Goal: Information Seeking & Learning: Learn about a topic

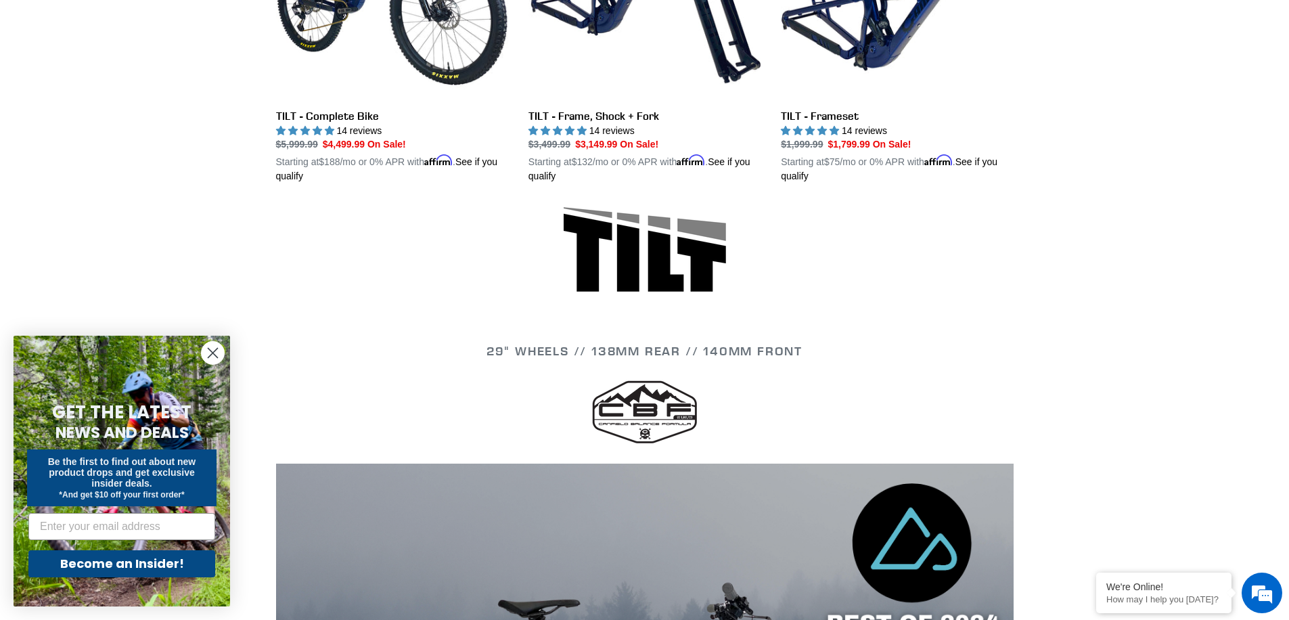
scroll to position [233, 0]
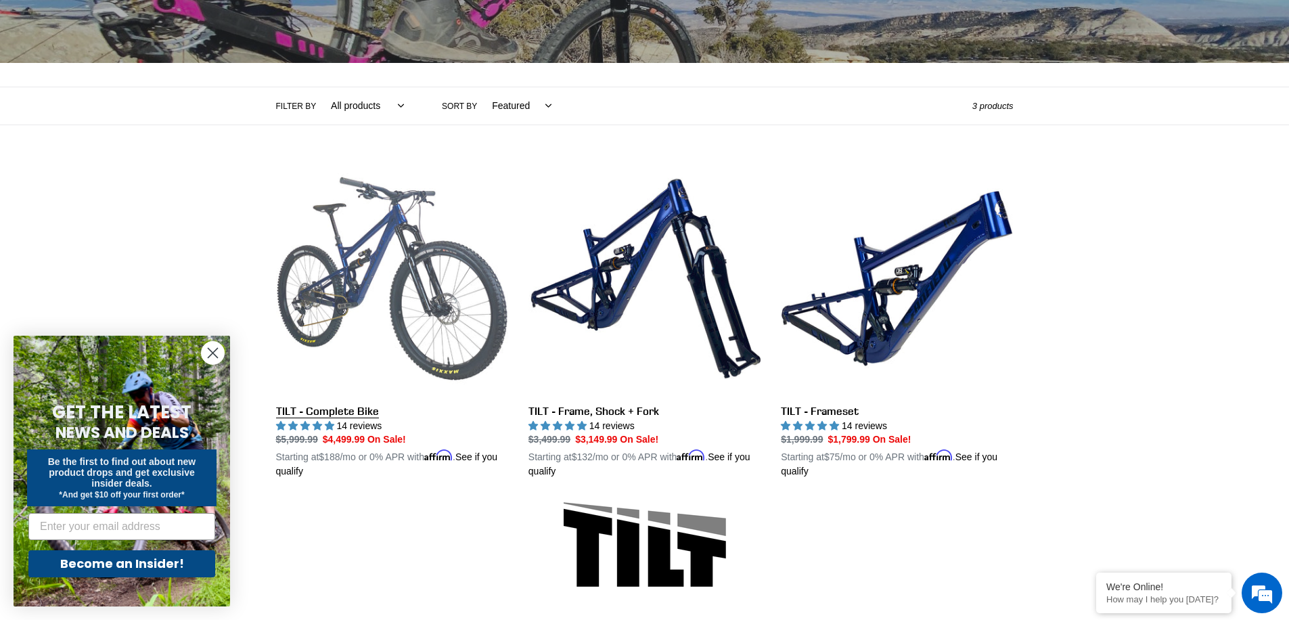
click at [361, 283] on link "TILT - Complete Bike" at bounding box center [392, 320] width 232 height 317
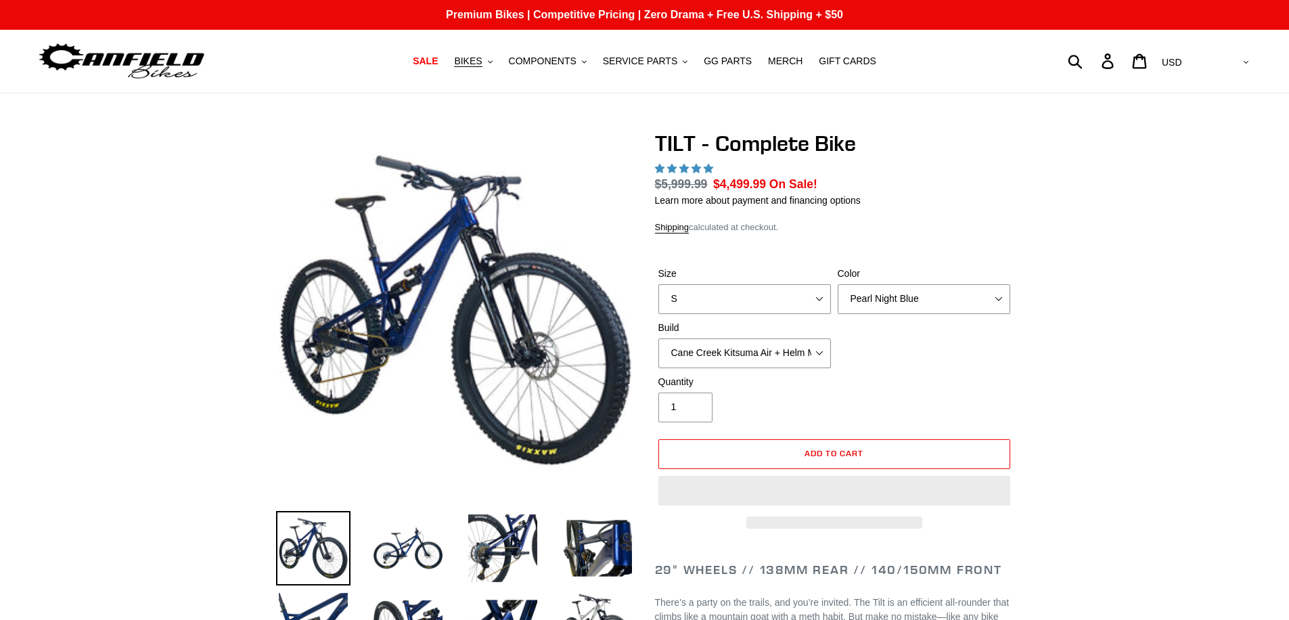
select select "highest-rating"
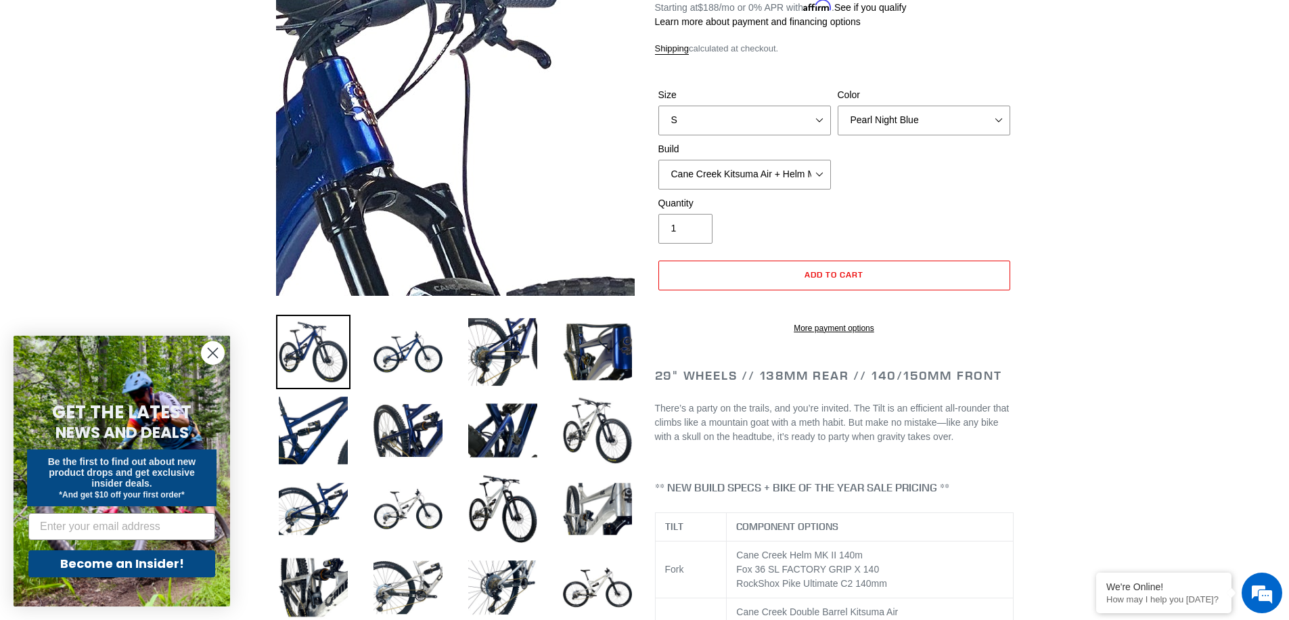
scroll to position [254, 0]
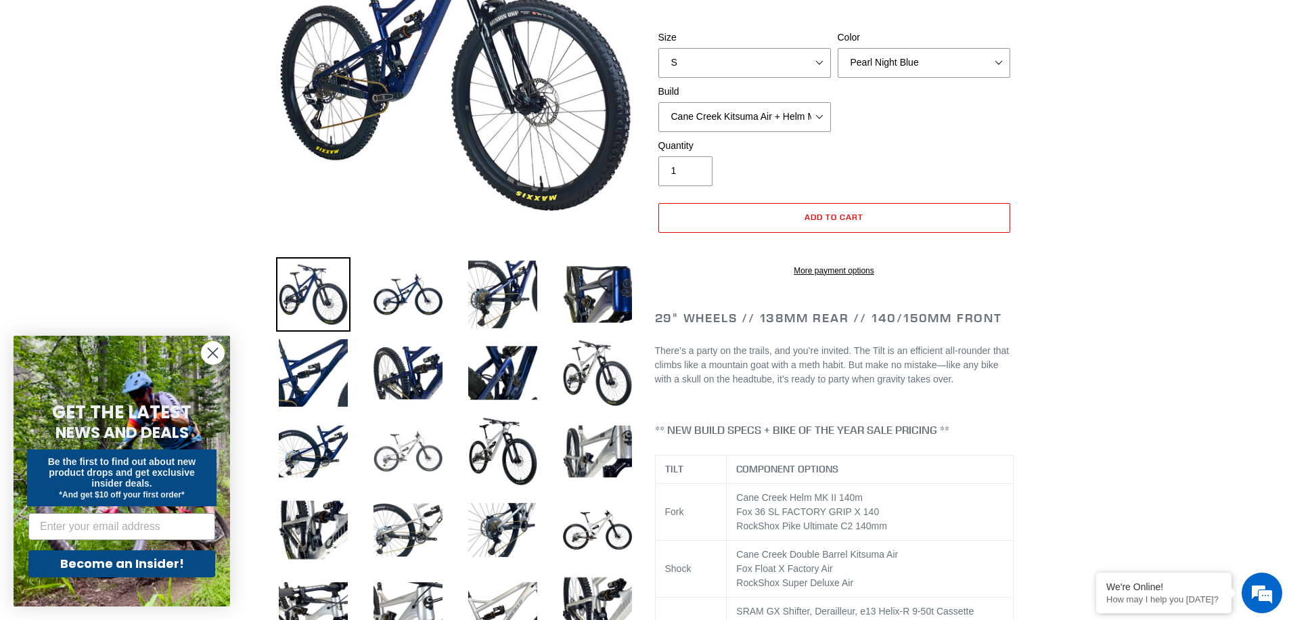
click at [423, 428] on img at bounding box center [408, 451] width 74 height 74
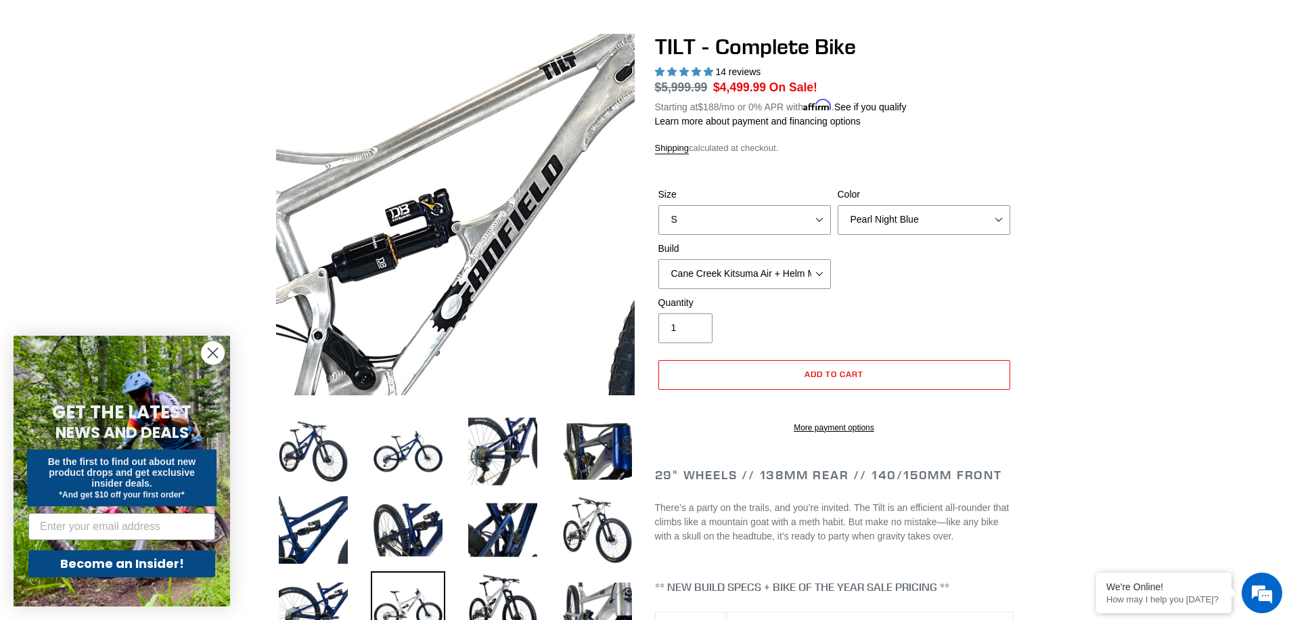
scroll to position [0, 0]
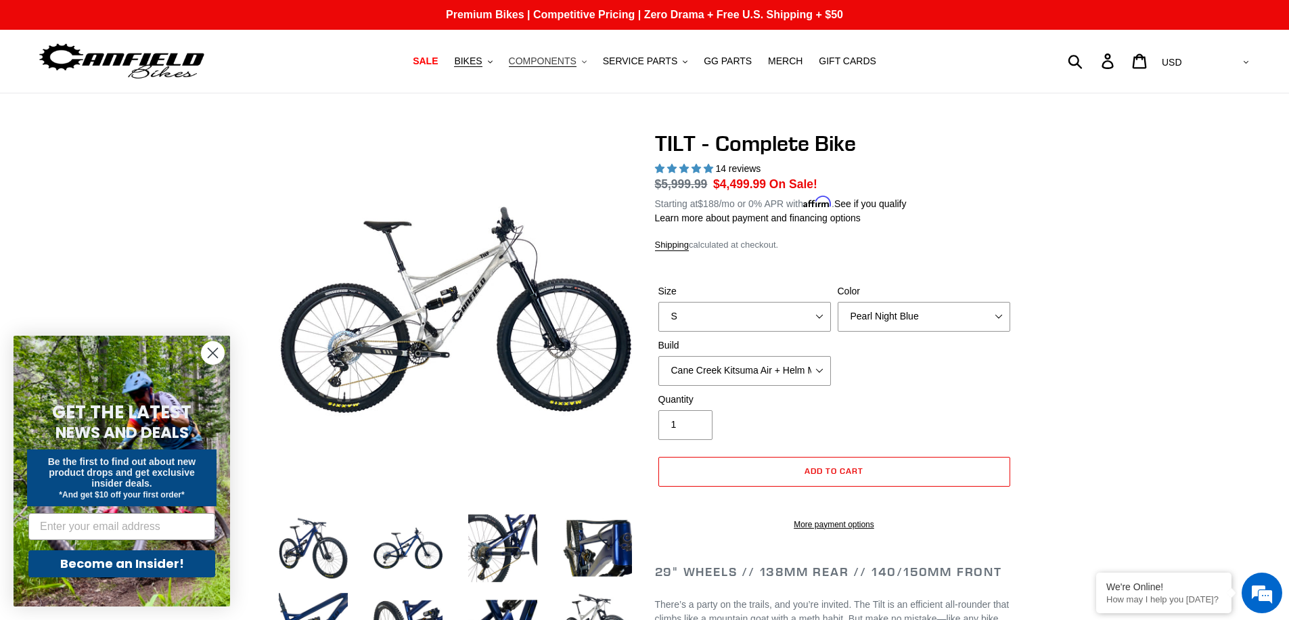
click at [567, 61] on span "COMPONENTS" at bounding box center [543, 61] width 68 height 12
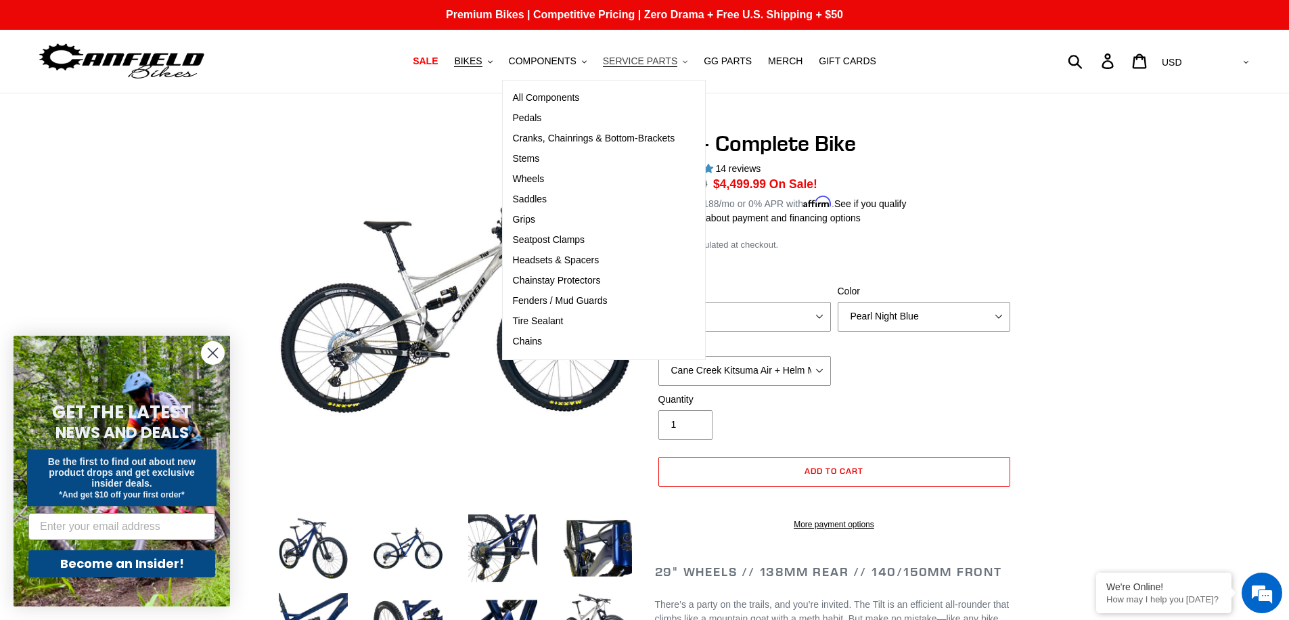
click at [634, 59] on span "SERVICE PARTS" at bounding box center [640, 61] width 74 height 12
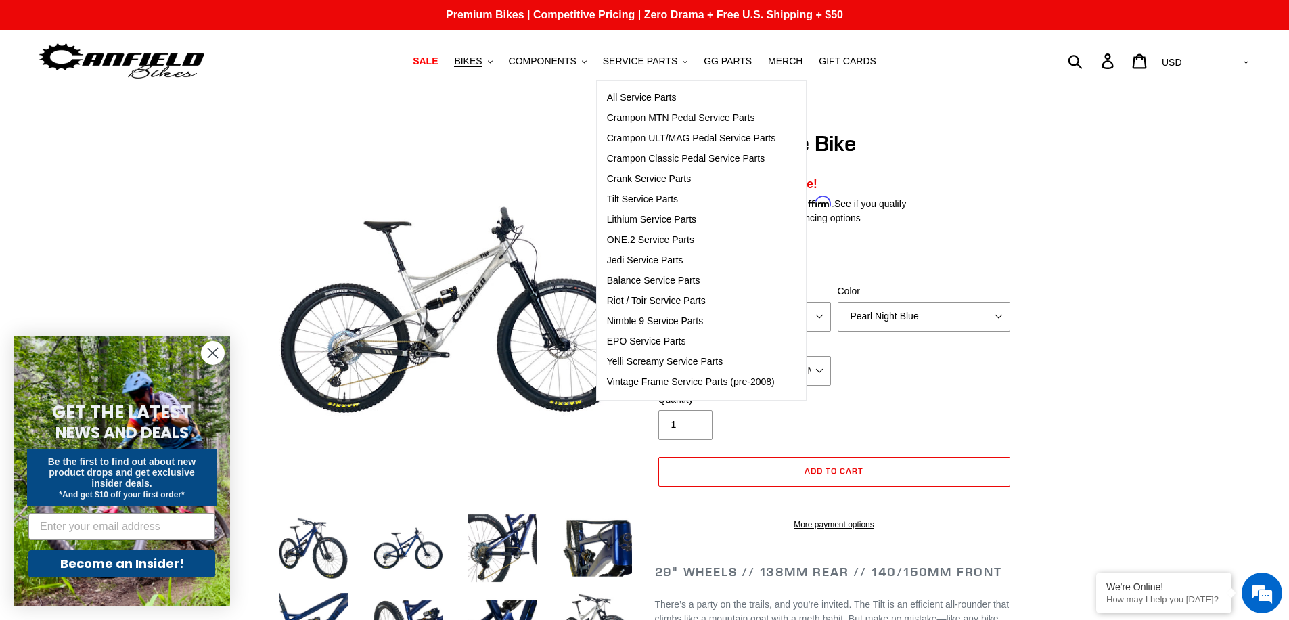
click at [566, 71] on nav "SALE BIKES .cls-1{fill:#231f20} SHOP ALL BIKES SHOP DEMO BIKES - On SALE Now! J…" at bounding box center [645, 61] width 608 height 63
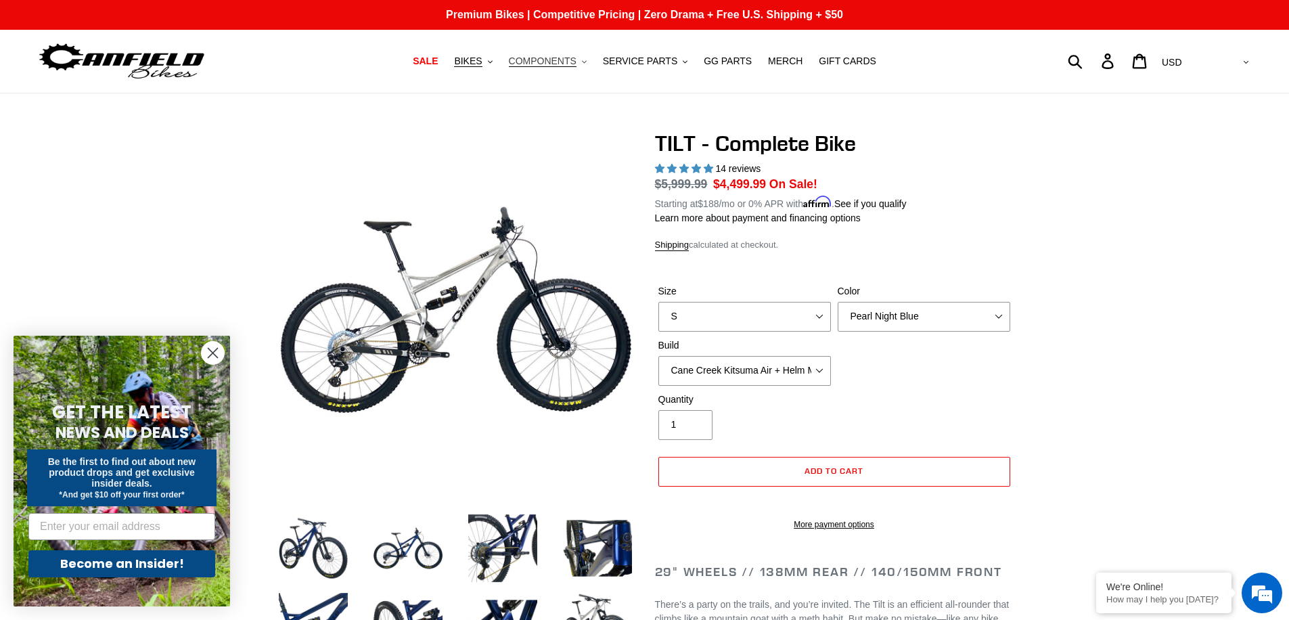
click at [567, 65] on span "COMPONENTS" at bounding box center [543, 61] width 68 height 12
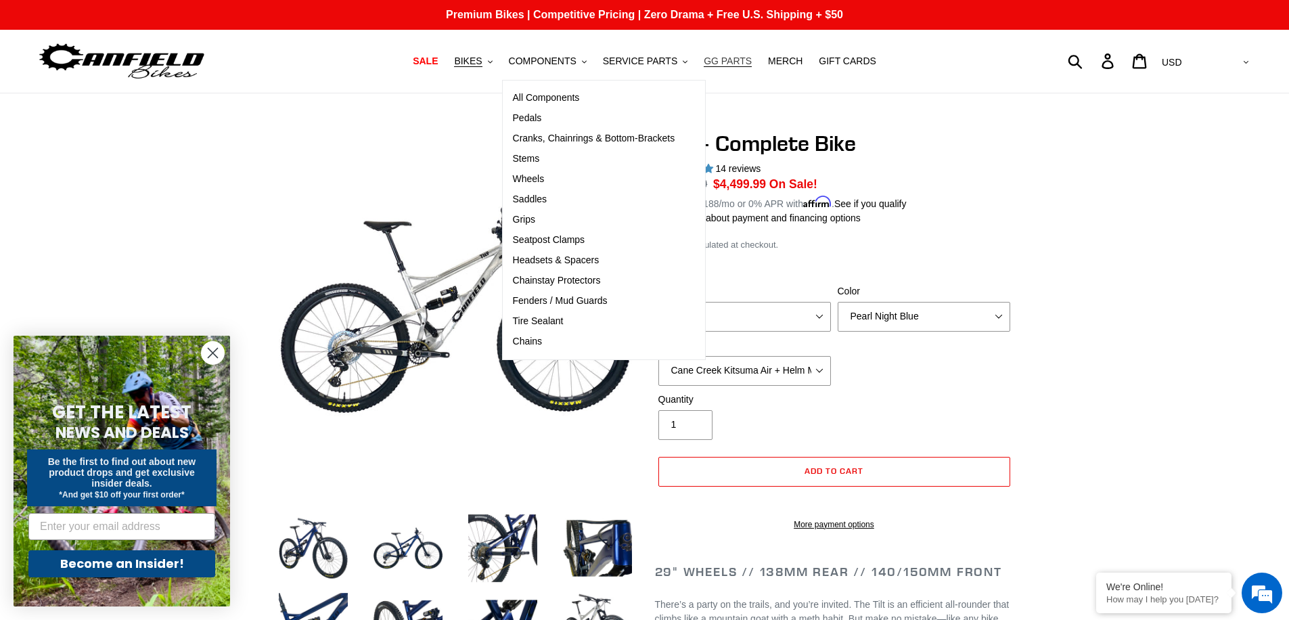
click at [735, 64] on span "GG PARTS" at bounding box center [728, 61] width 48 height 12
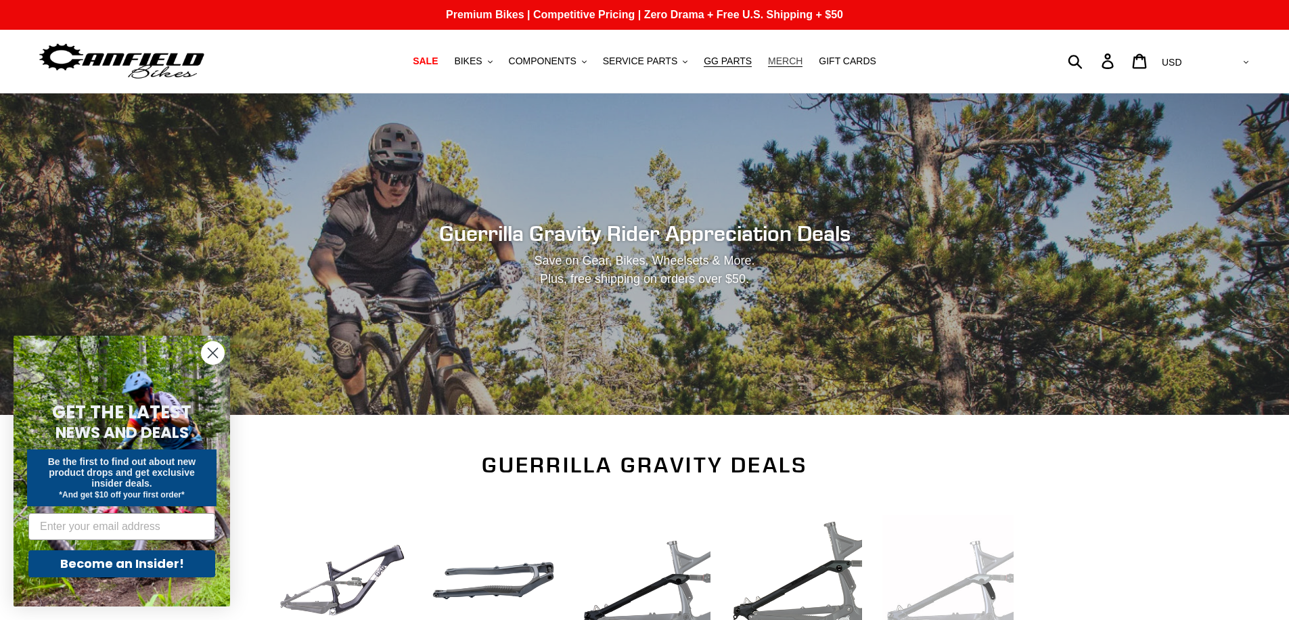
click at [774, 65] on span "MERCH" at bounding box center [785, 61] width 35 height 12
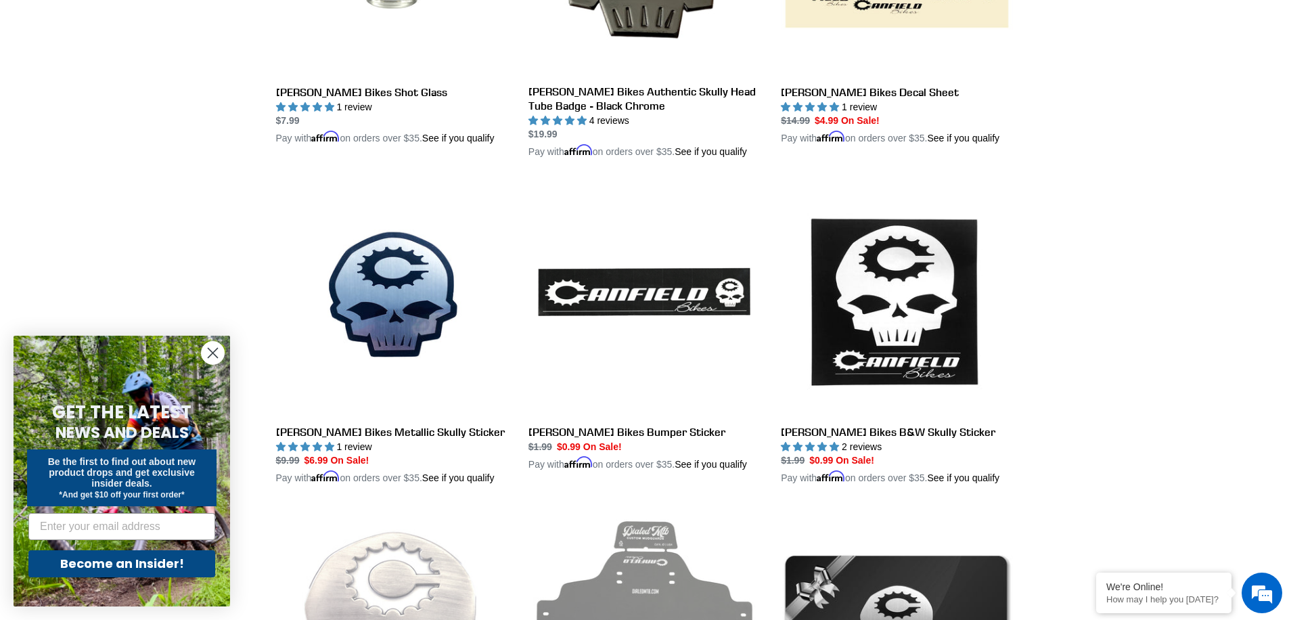
scroll to position [990, 0]
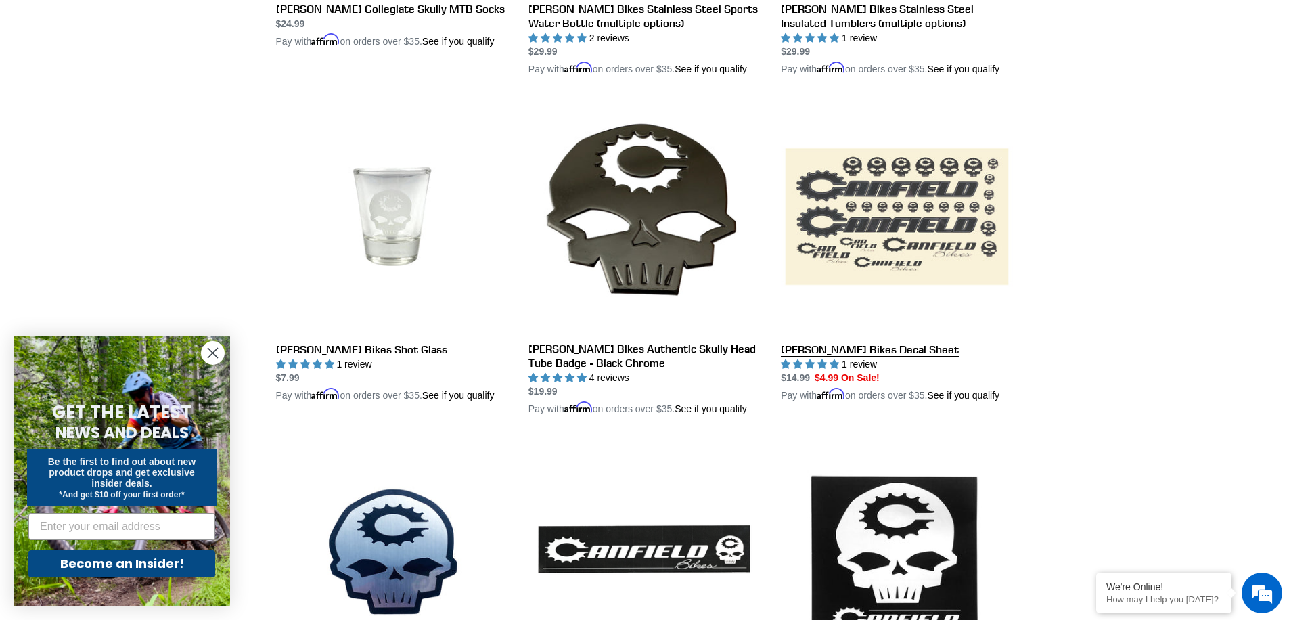
click at [858, 231] on link "Canfield Bikes Decal Sheet" at bounding box center [897, 251] width 232 height 302
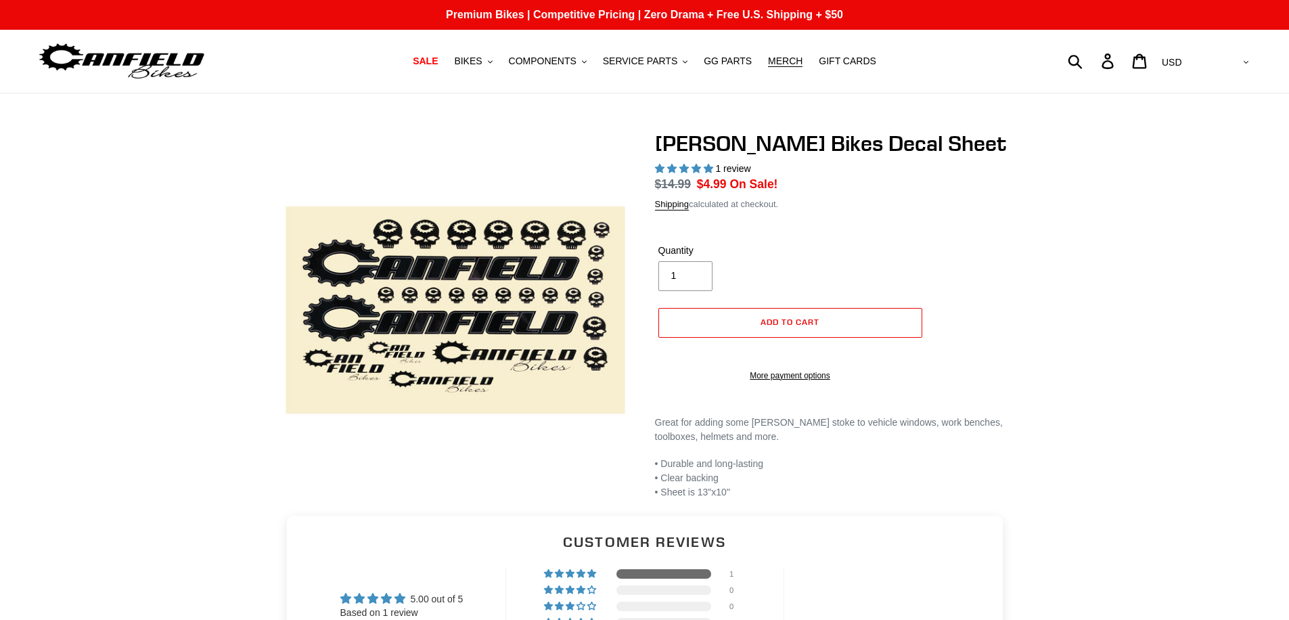
select select "highest-rating"
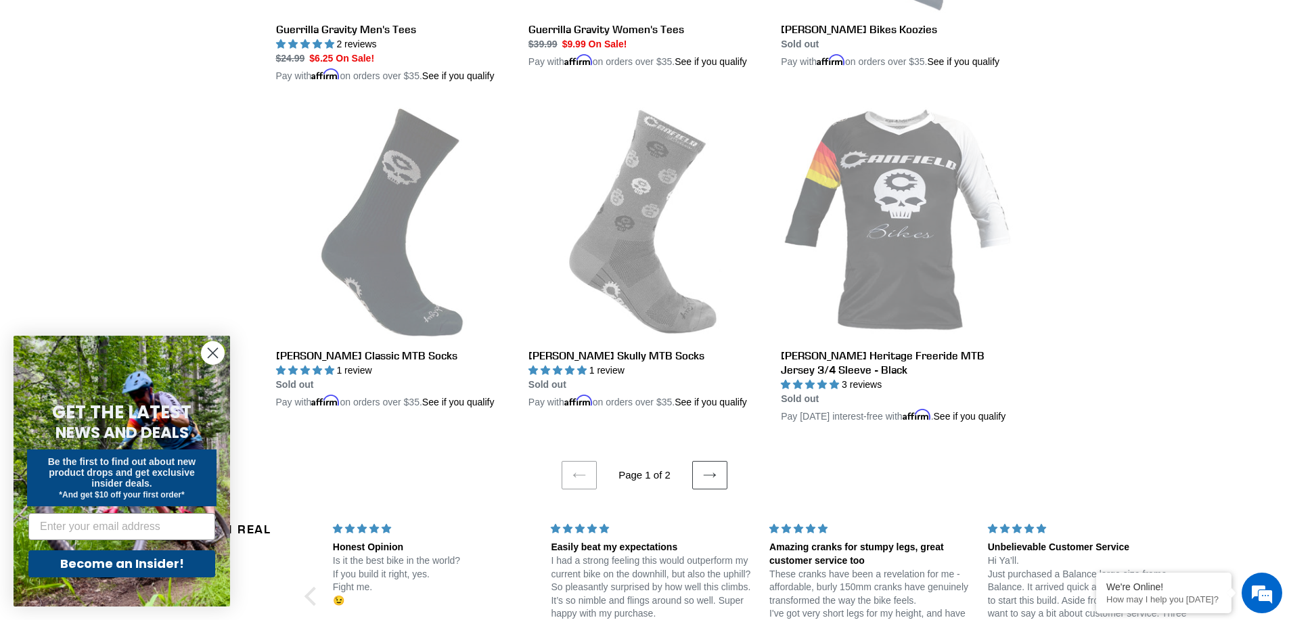
scroll to position [2893, 0]
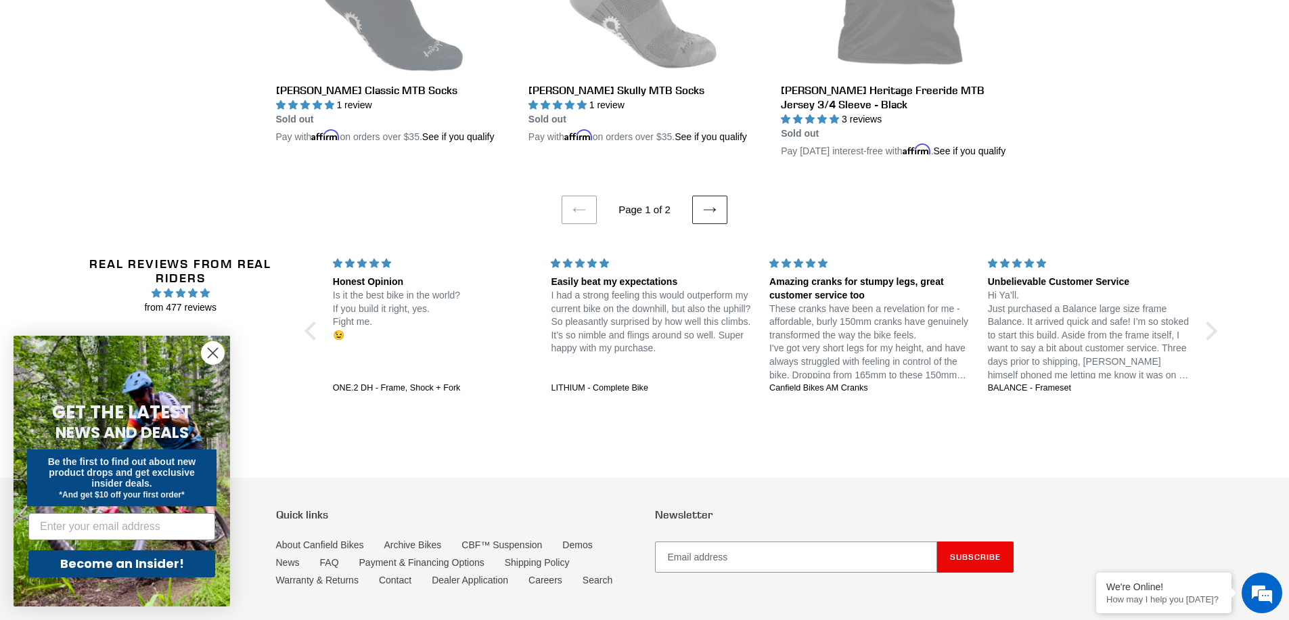
click at [710, 216] on icon at bounding box center [710, 210] width 14 height 14
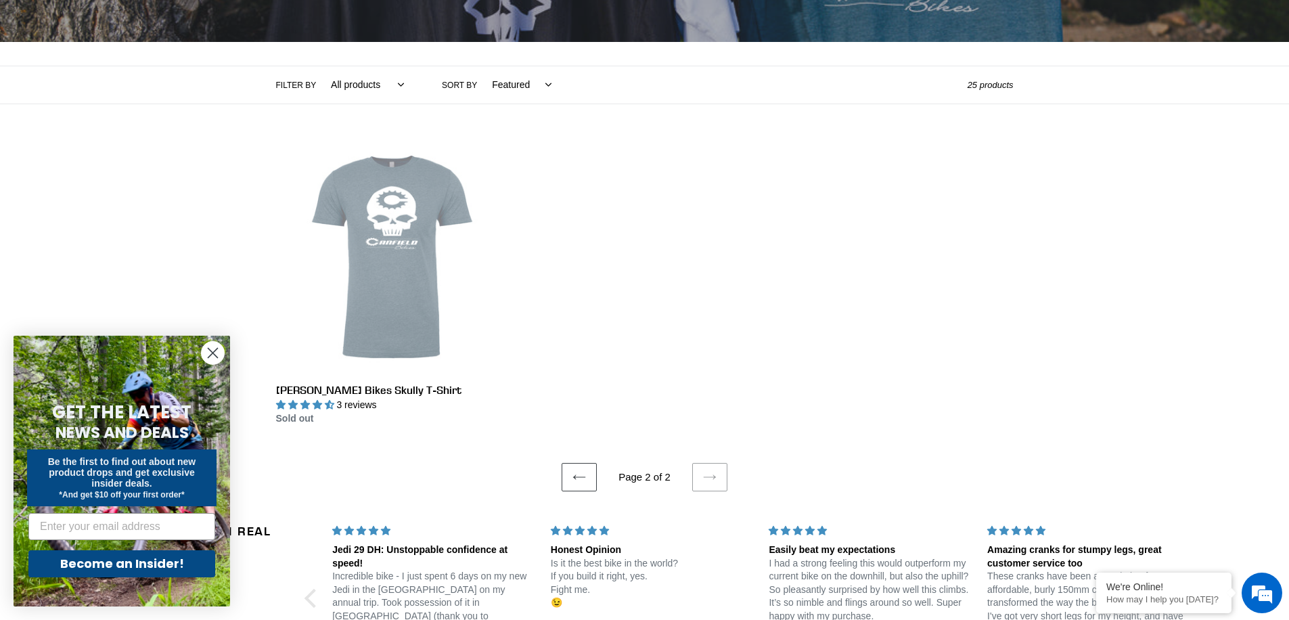
scroll to position [381, 0]
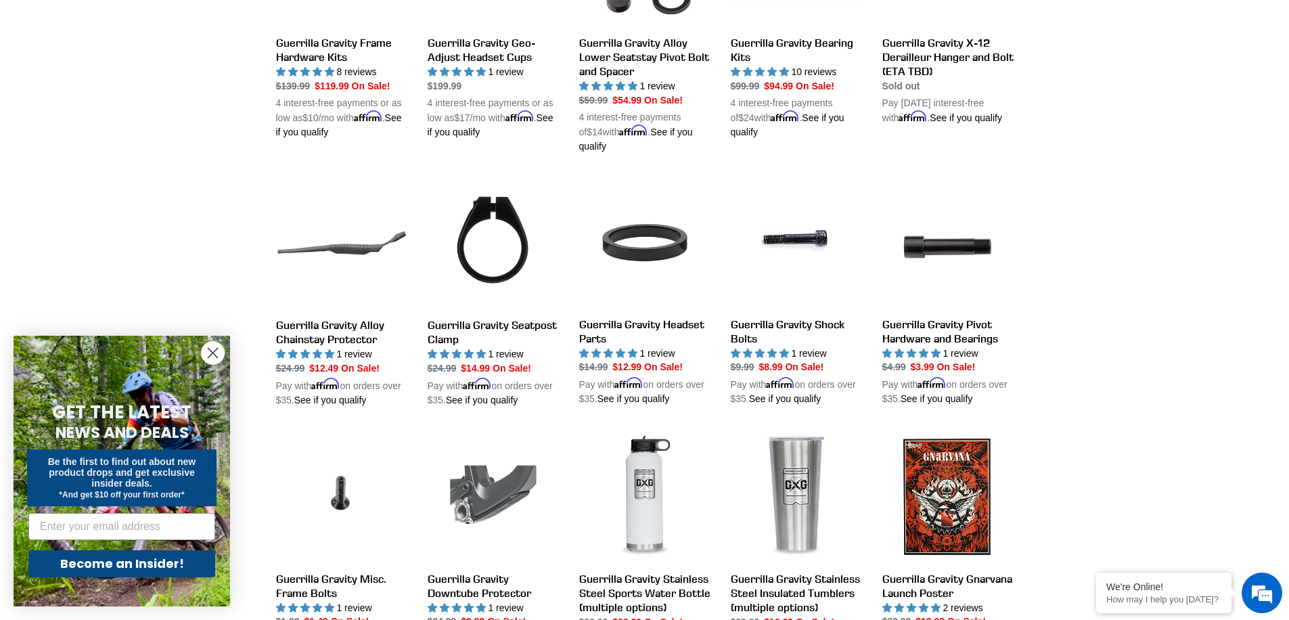
scroll to position [1106, 0]
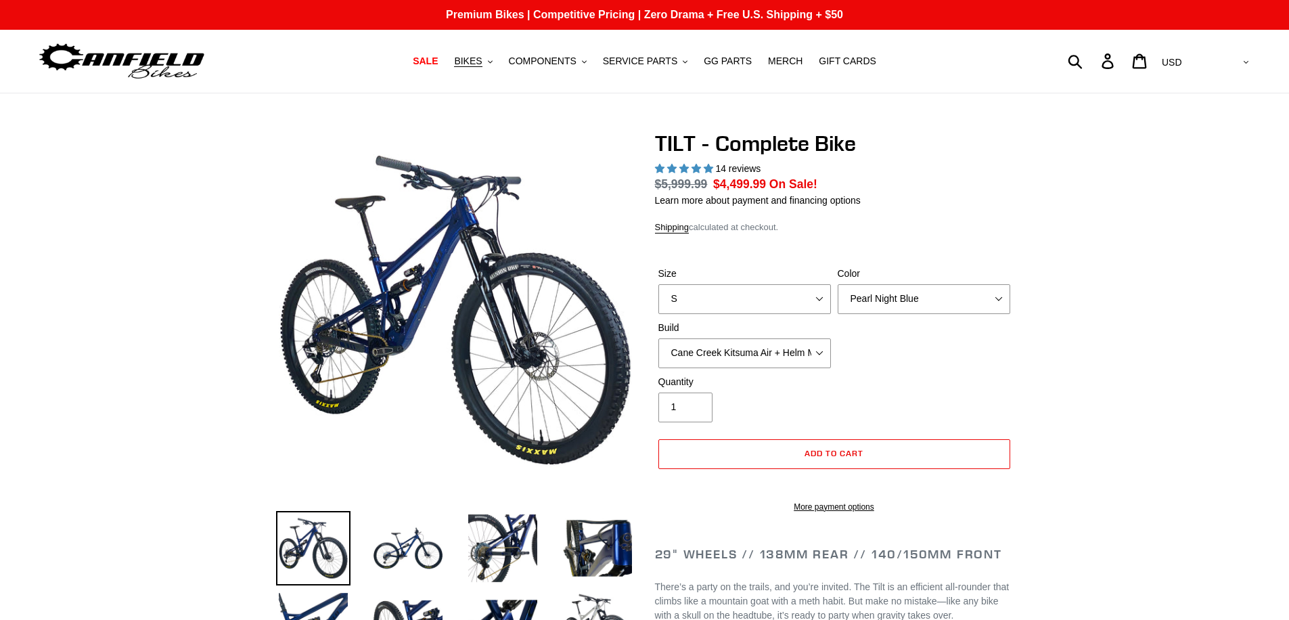
select select "highest-rating"
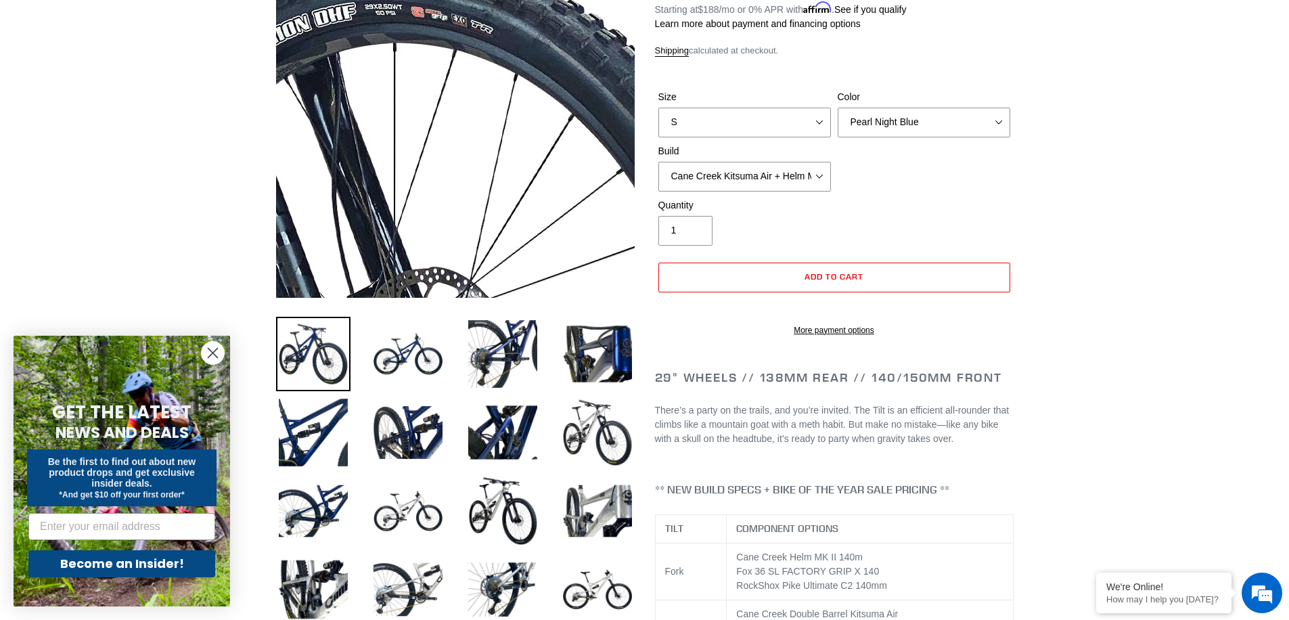
scroll to position [197, 0]
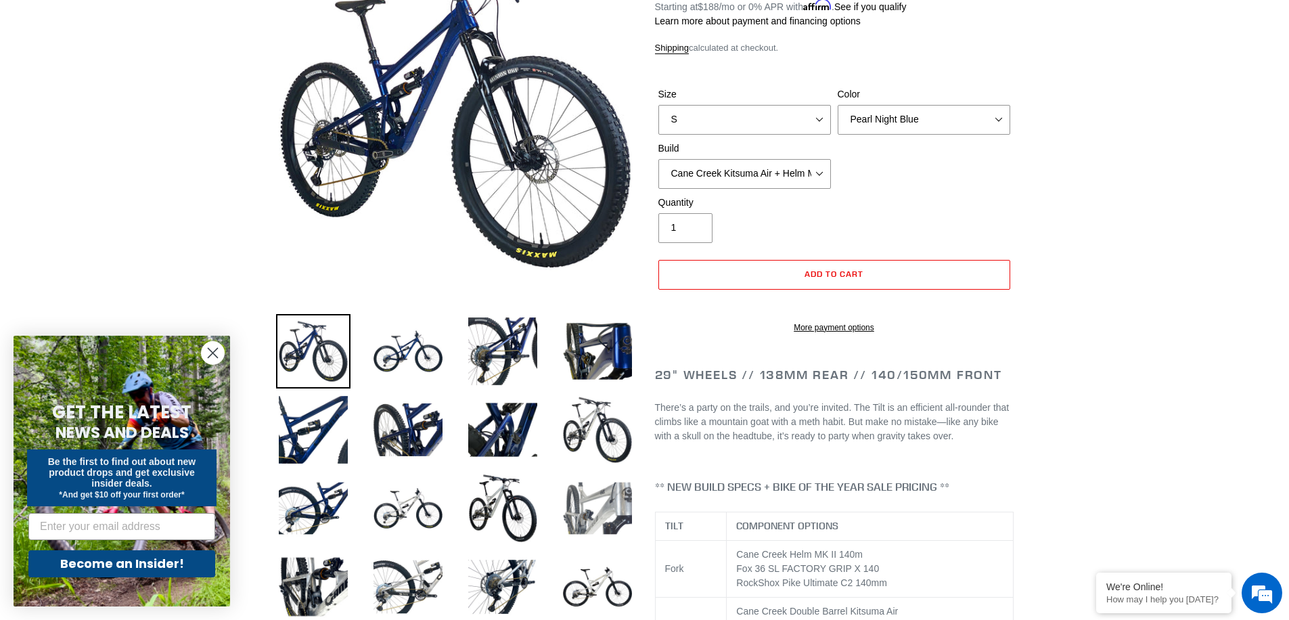
click at [612, 507] on img at bounding box center [597, 508] width 74 height 74
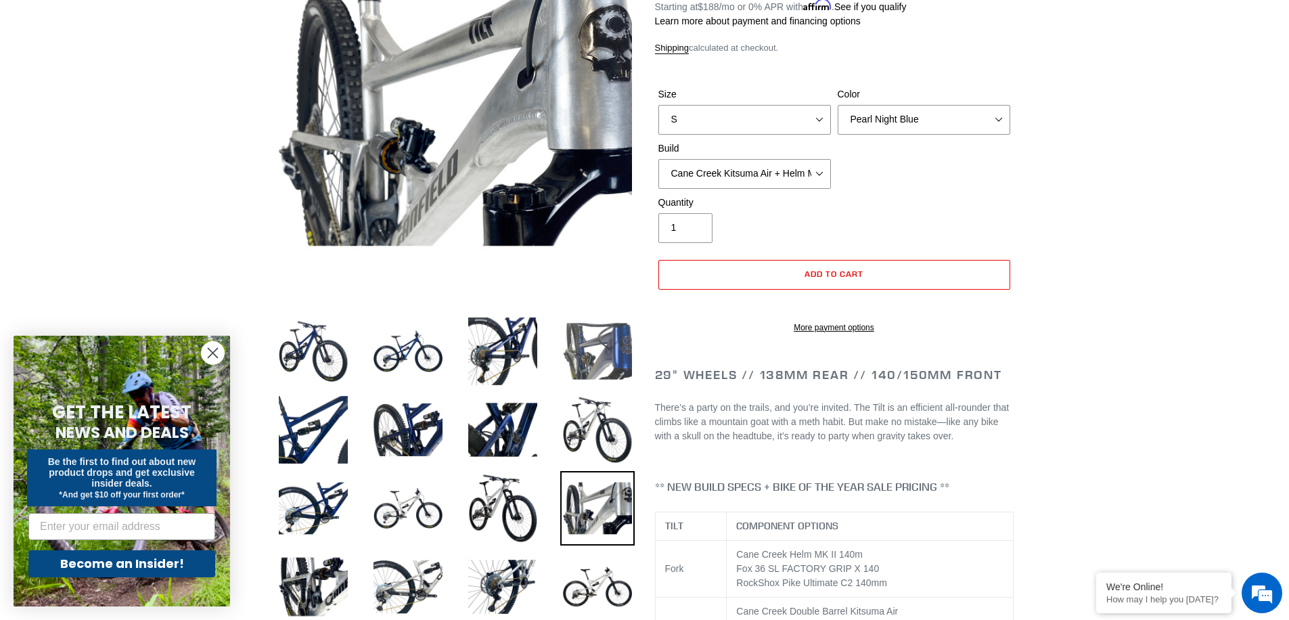
scroll to position [0, 0]
click at [421, 490] on img at bounding box center [408, 508] width 74 height 74
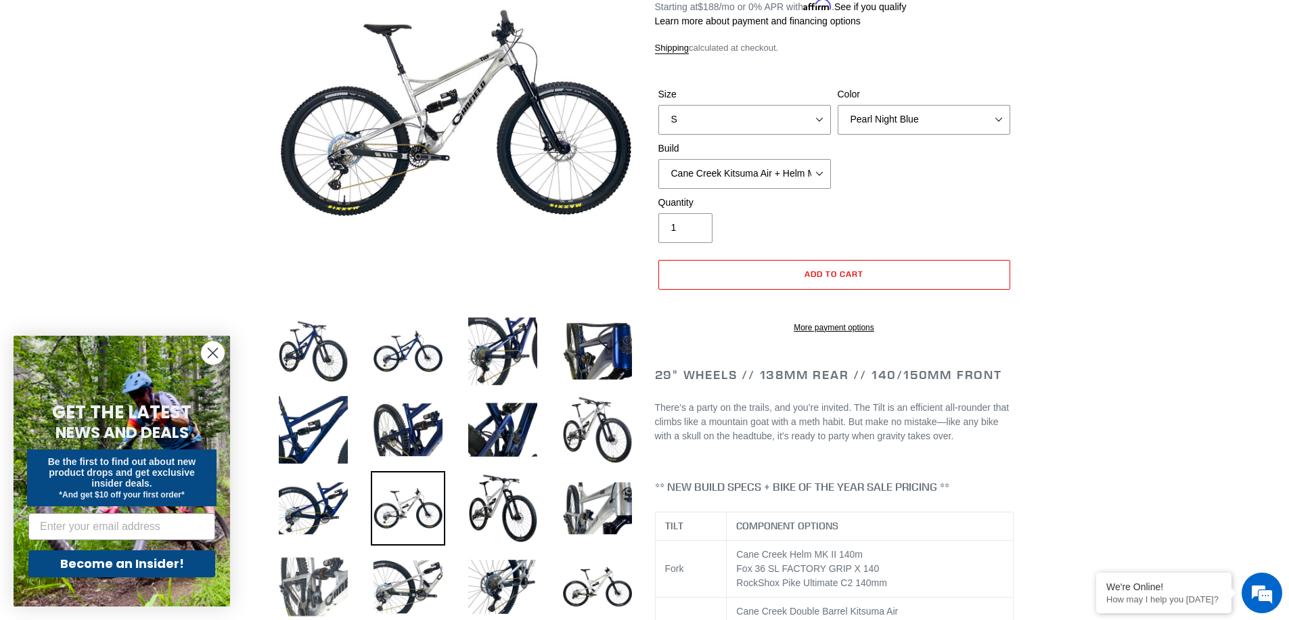
click at [304, 585] on img at bounding box center [313, 586] width 74 height 74
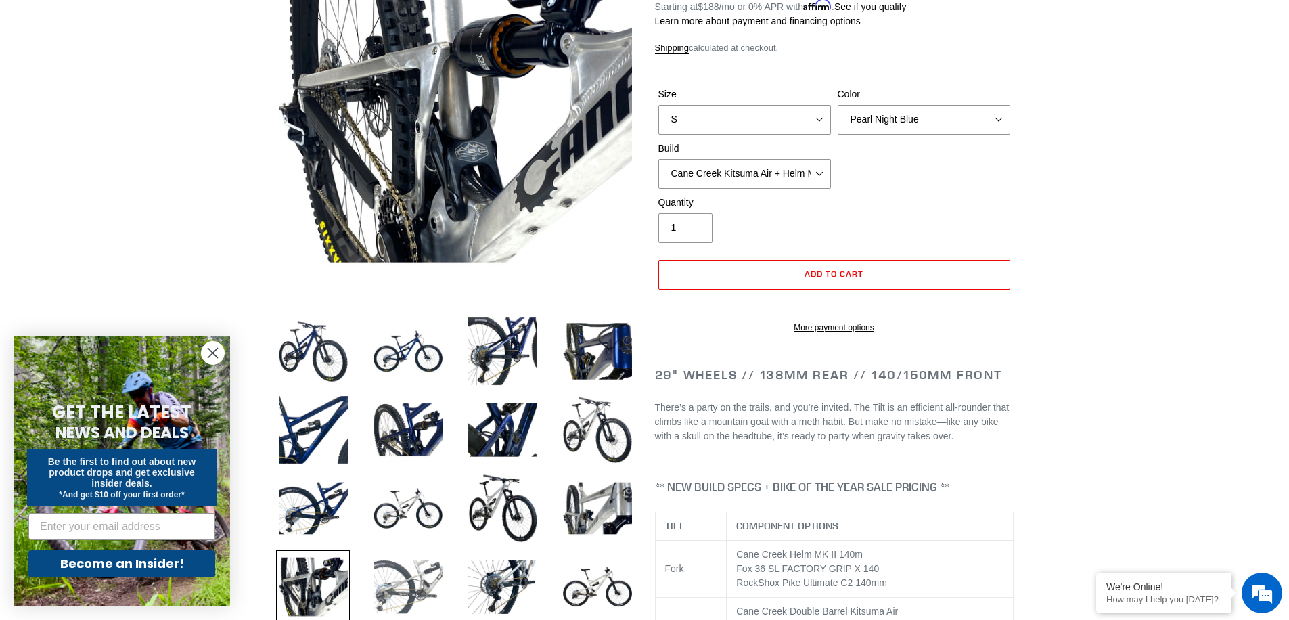
click at [398, 582] on img at bounding box center [408, 586] width 74 height 74
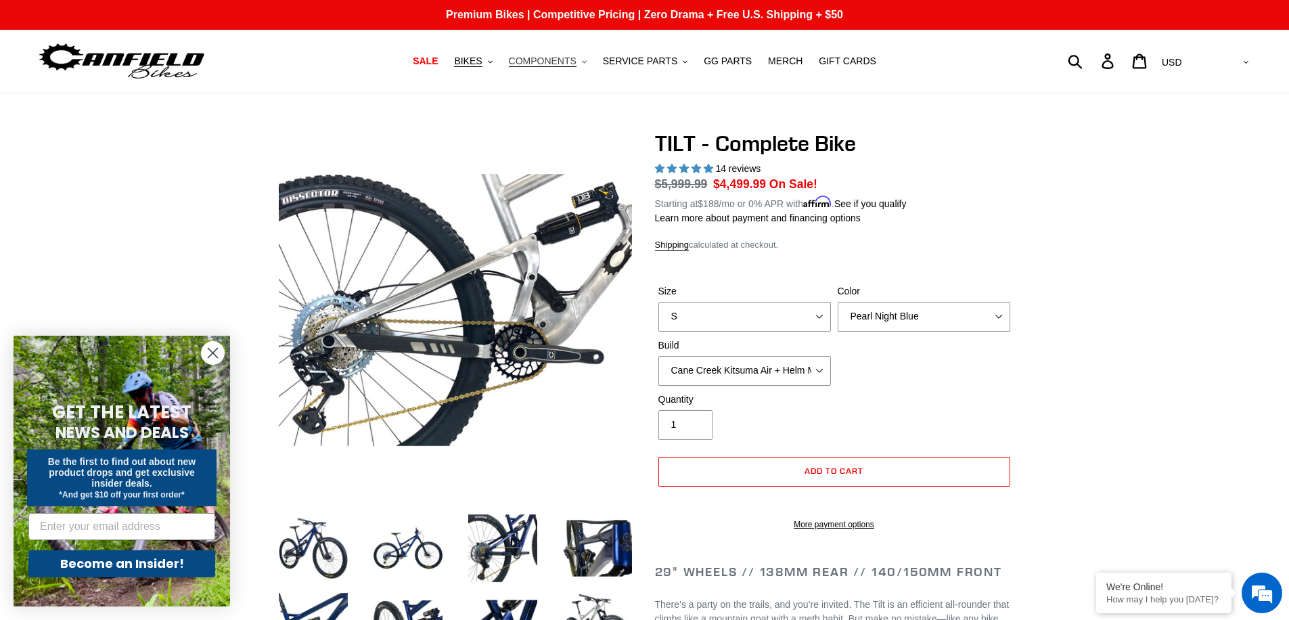
click at [553, 70] on button "COMPONENTS .cls-1{fill:#231f20}" at bounding box center [547, 61] width 91 height 18
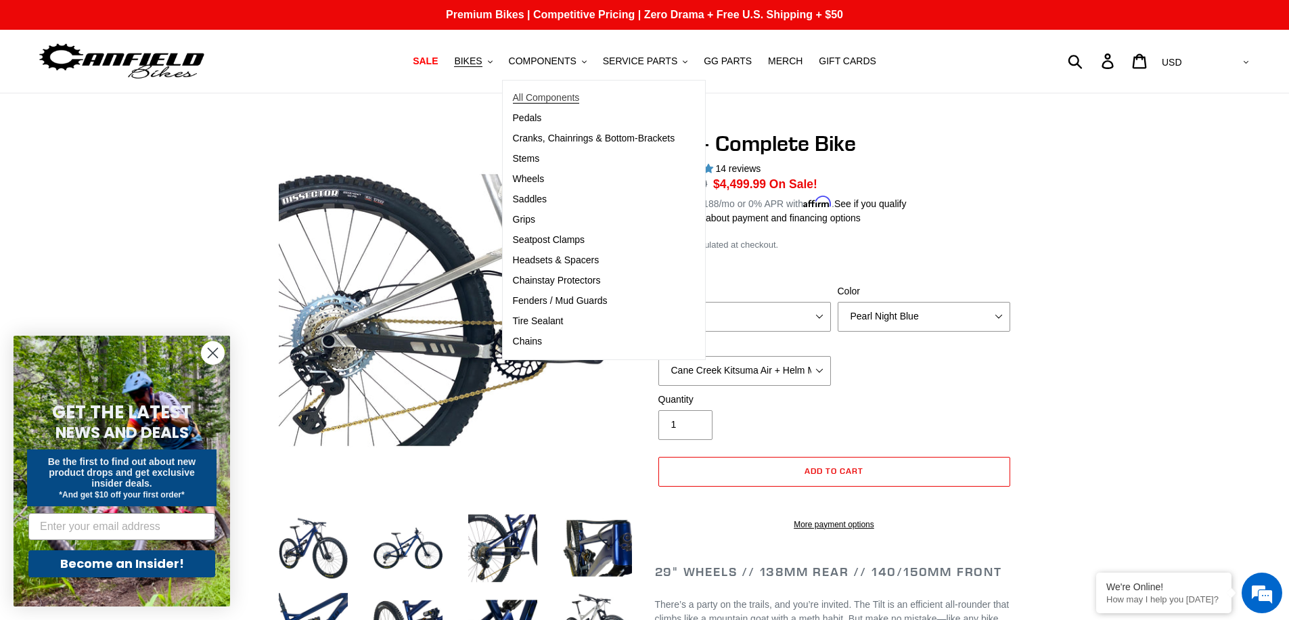
click at [554, 101] on span "All Components" at bounding box center [546, 98] width 67 height 12
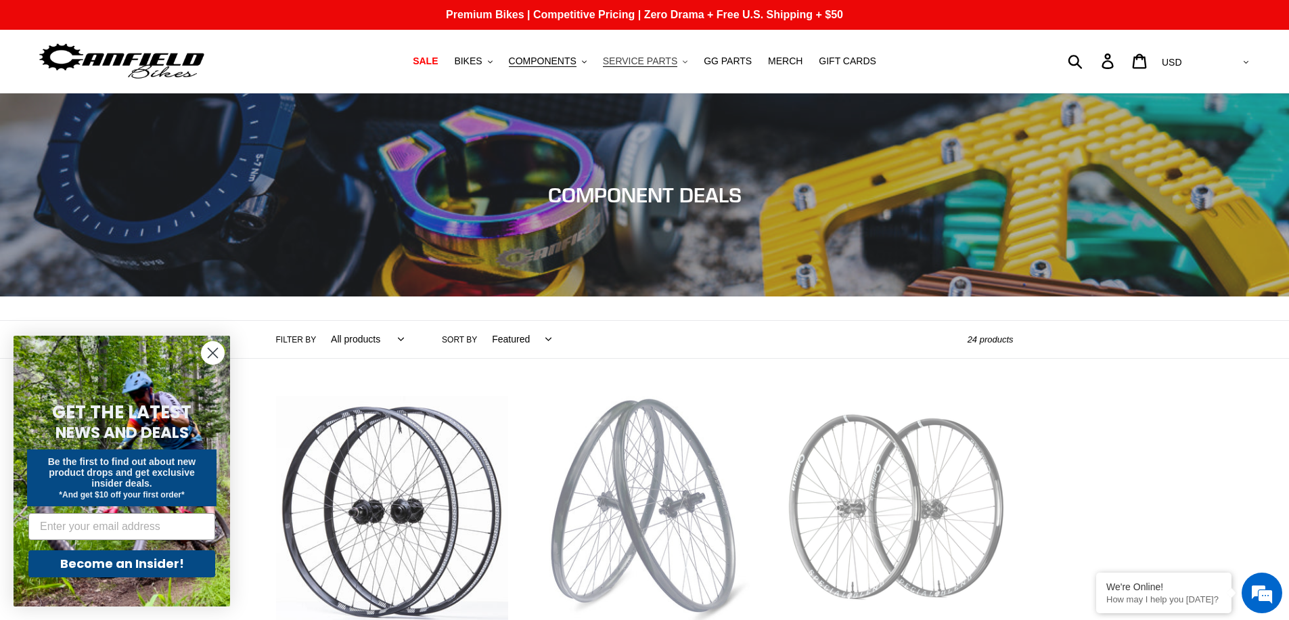
click at [636, 61] on span "SERVICE PARTS" at bounding box center [640, 61] width 74 height 12
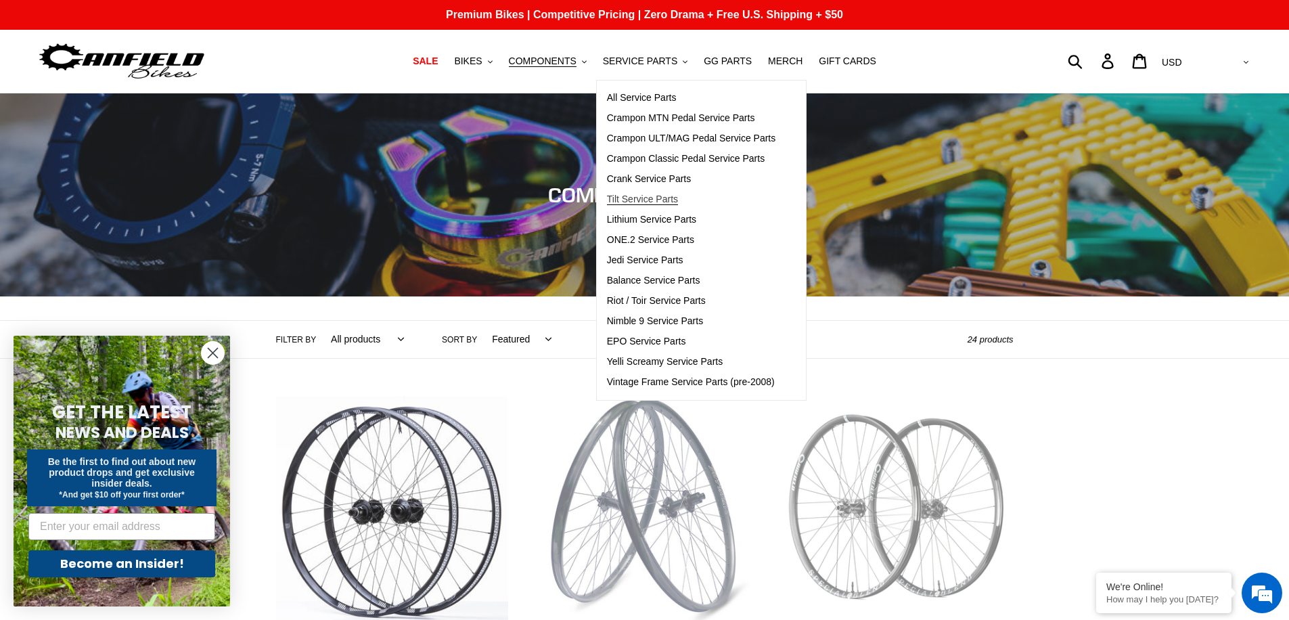
click at [678, 202] on span "Tilt Service Parts" at bounding box center [642, 199] width 71 height 12
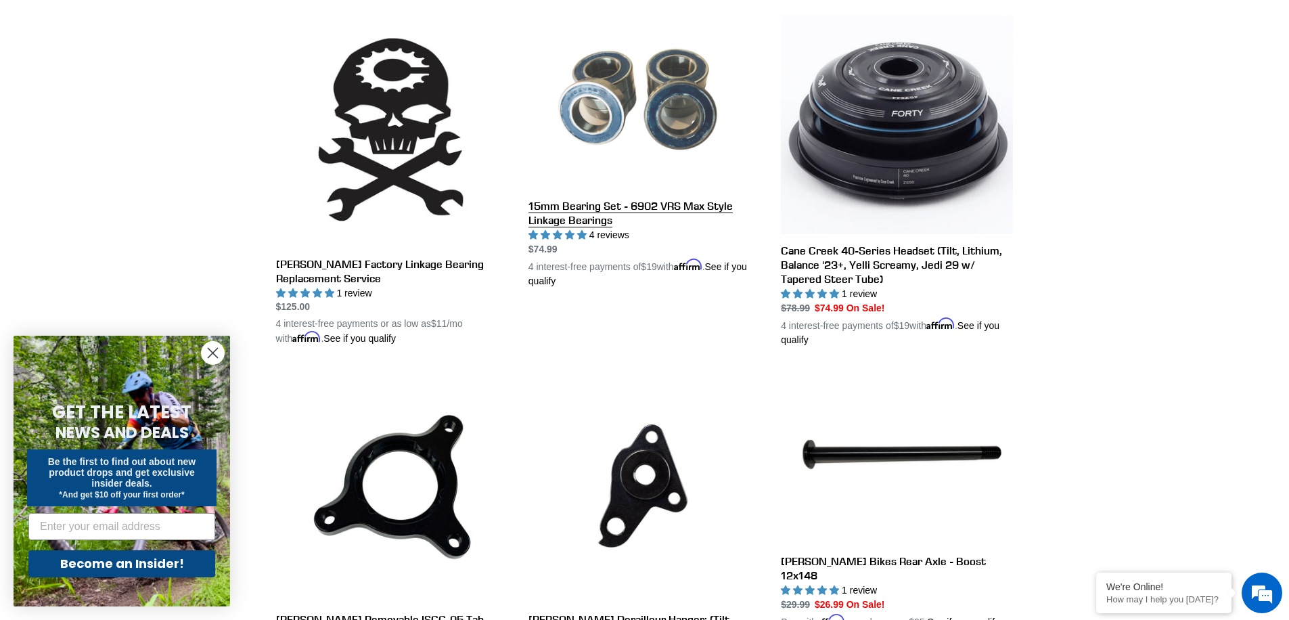
scroll to position [452, 0]
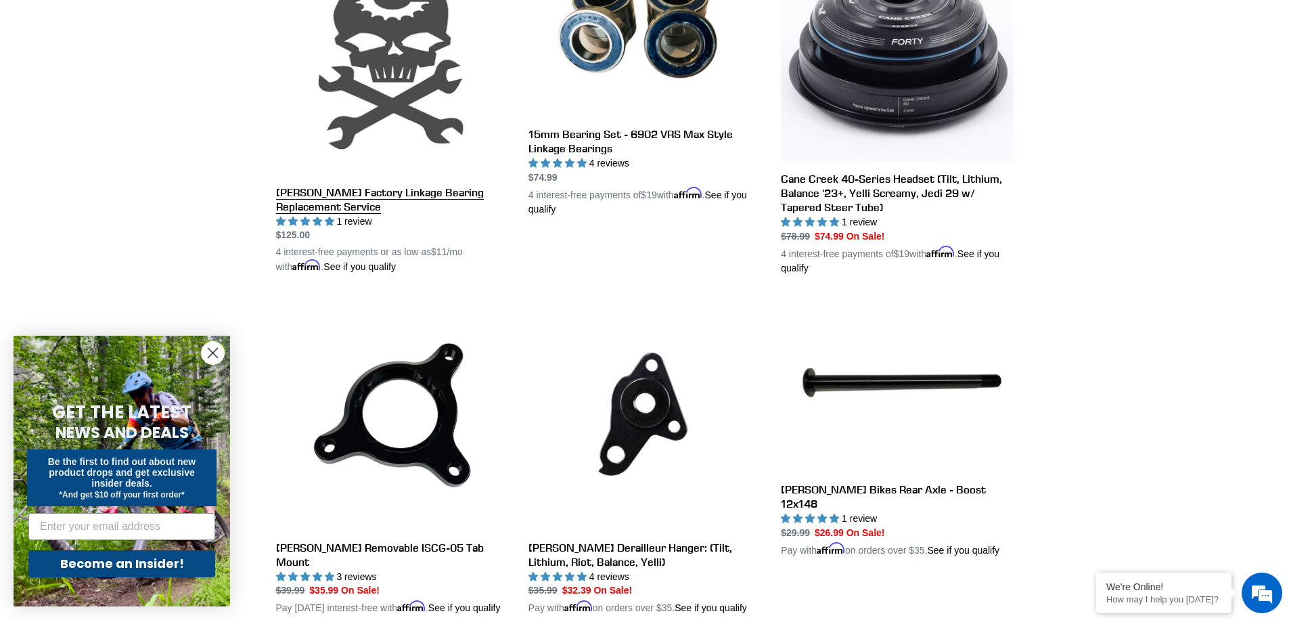
click at [461, 197] on link "[PERSON_NAME] Factory Linkage Bearing Replacement Service" at bounding box center [392, 109] width 232 height 331
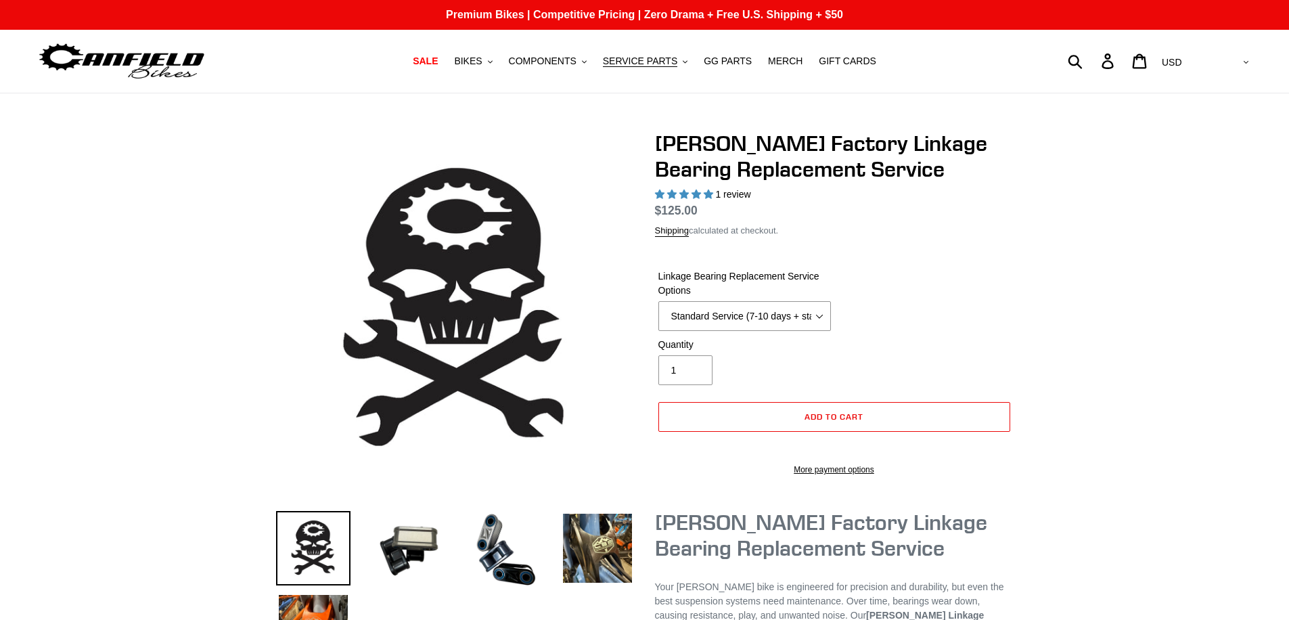
select select "highest-rating"
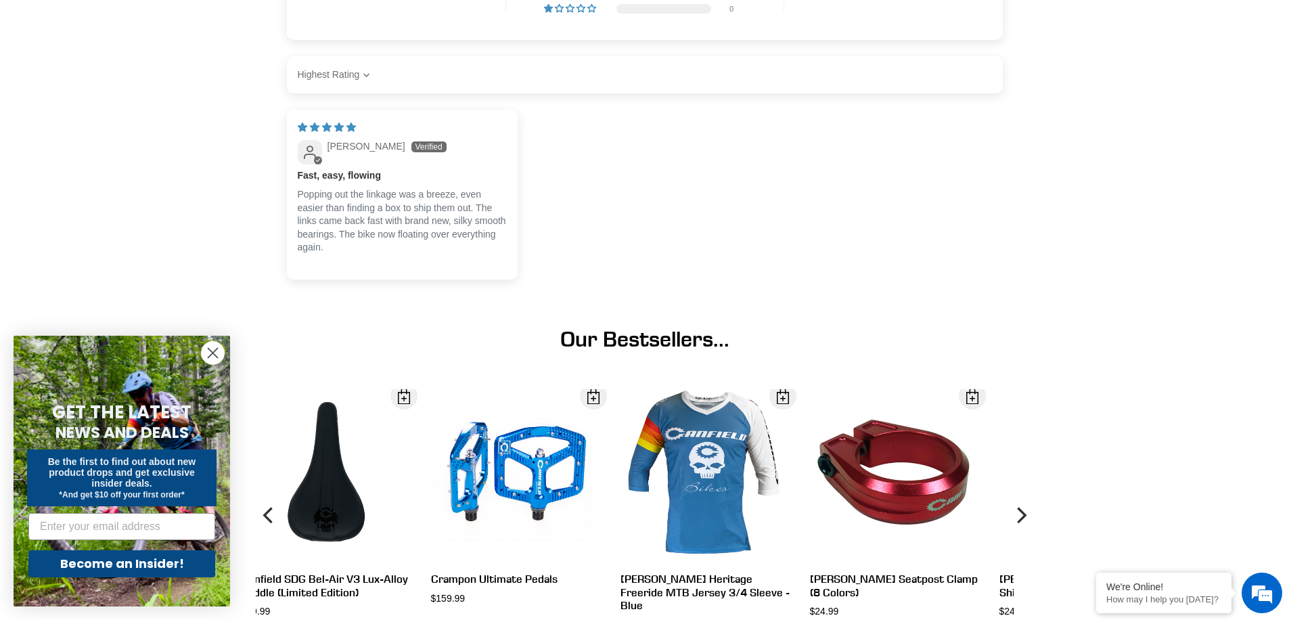
scroll to position [2338, 0]
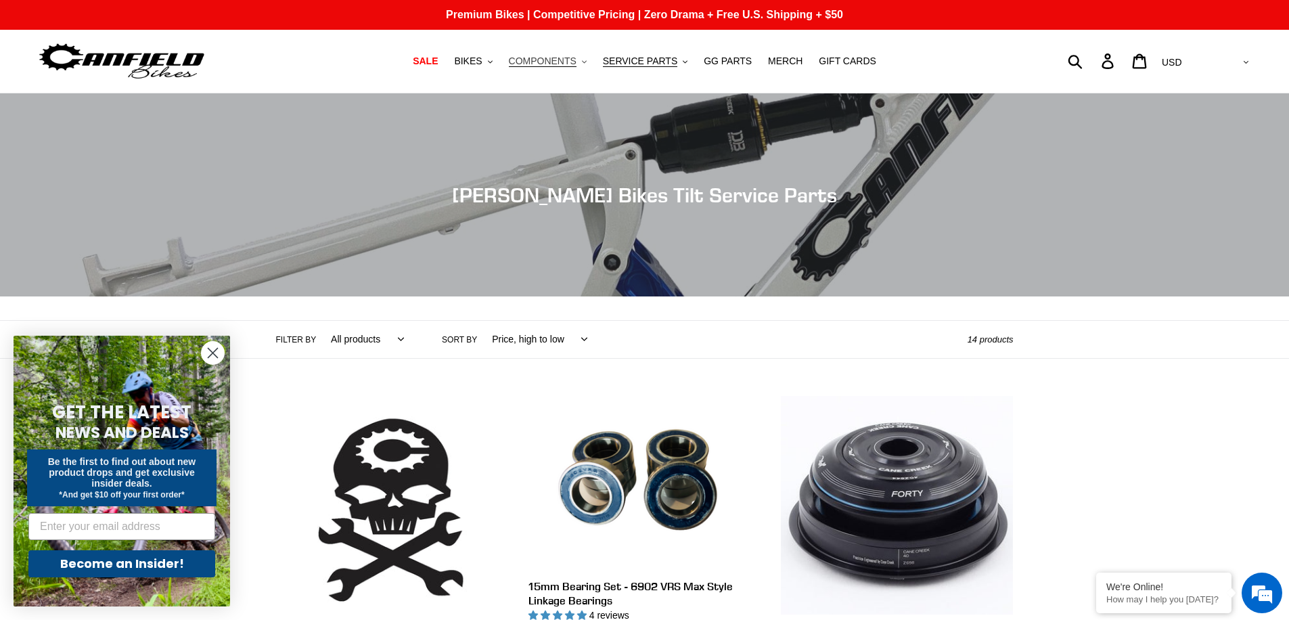
click at [559, 59] on span "COMPONENTS" at bounding box center [543, 61] width 68 height 12
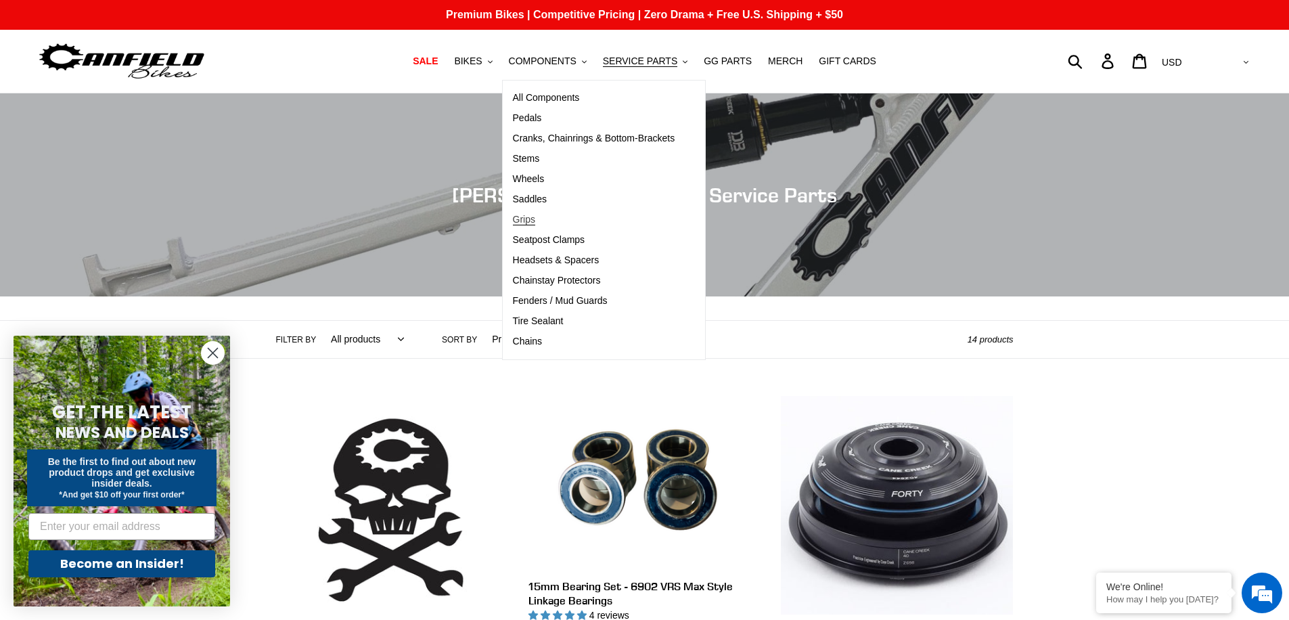
click at [533, 217] on span "Grips" at bounding box center [524, 220] width 22 height 12
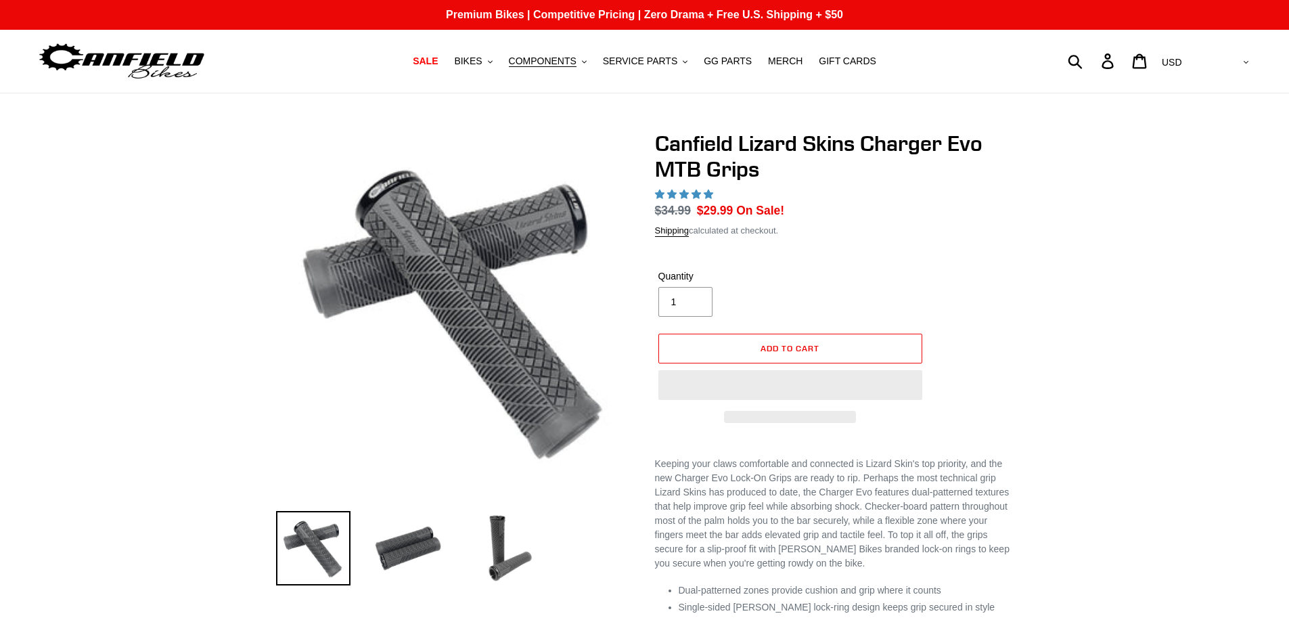
select select "highest-rating"
